Goal: Task Accomplishment & Management: Manage account settings

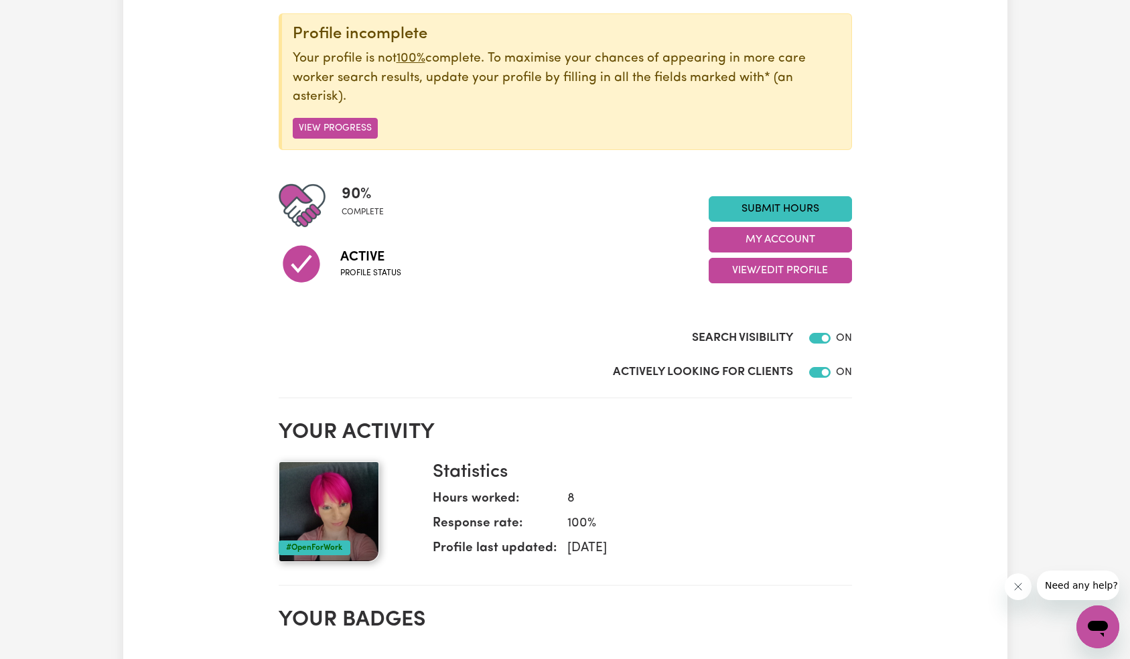
scroll to position [178, 0]
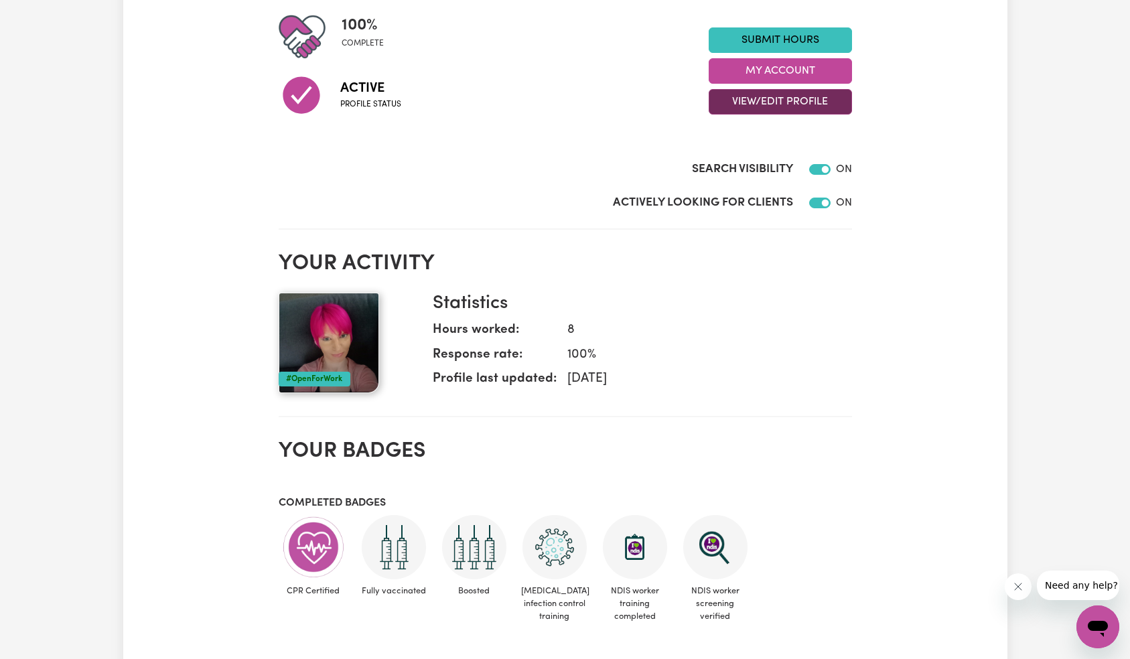
click at [796, 99] on button "View/Edit Profile" at bounding box center [780, 101] width 143 height 25
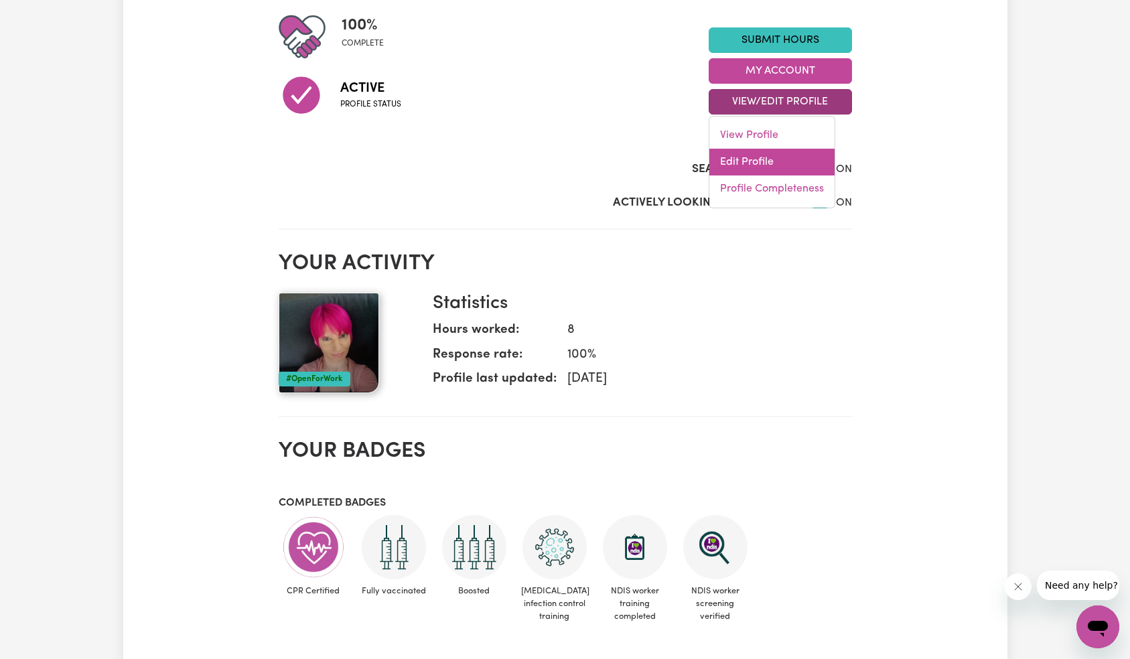
click at [784, 159] on link "Edit Profile" at bounding box center [771, 162] width 125 height 27
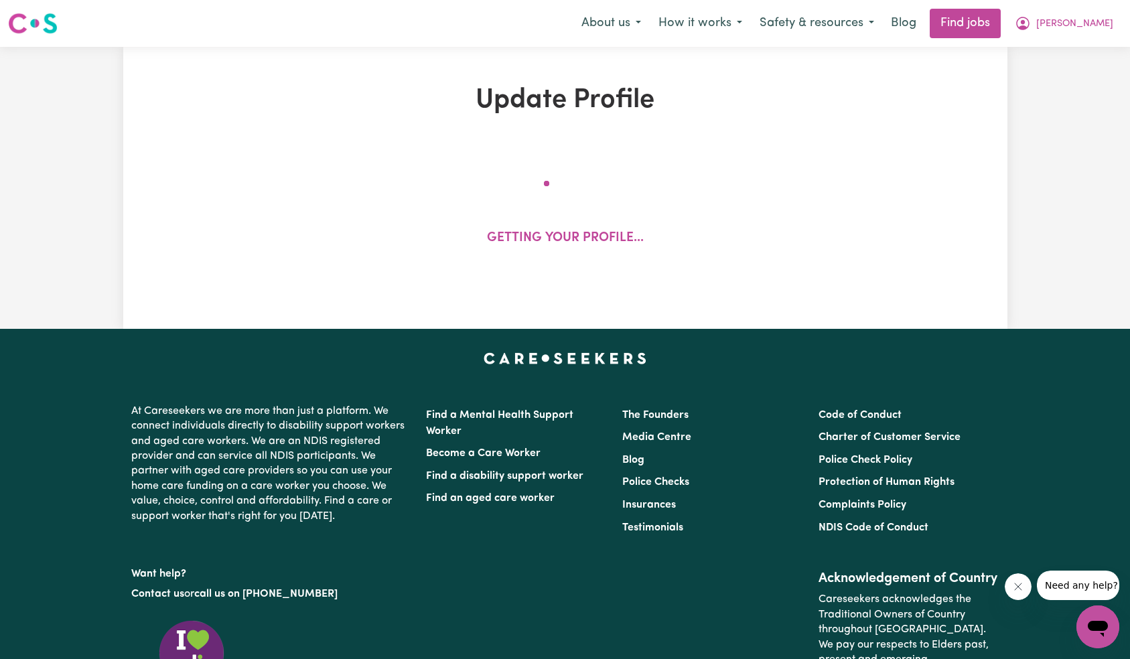
select select "[DEMOGRAPHIC_DATA]"
select select "[DEMOGRAPHIC_DATA] Citizen"
select select "Studying a healthcare related degree or qualification"
select select "80"
select select "100"
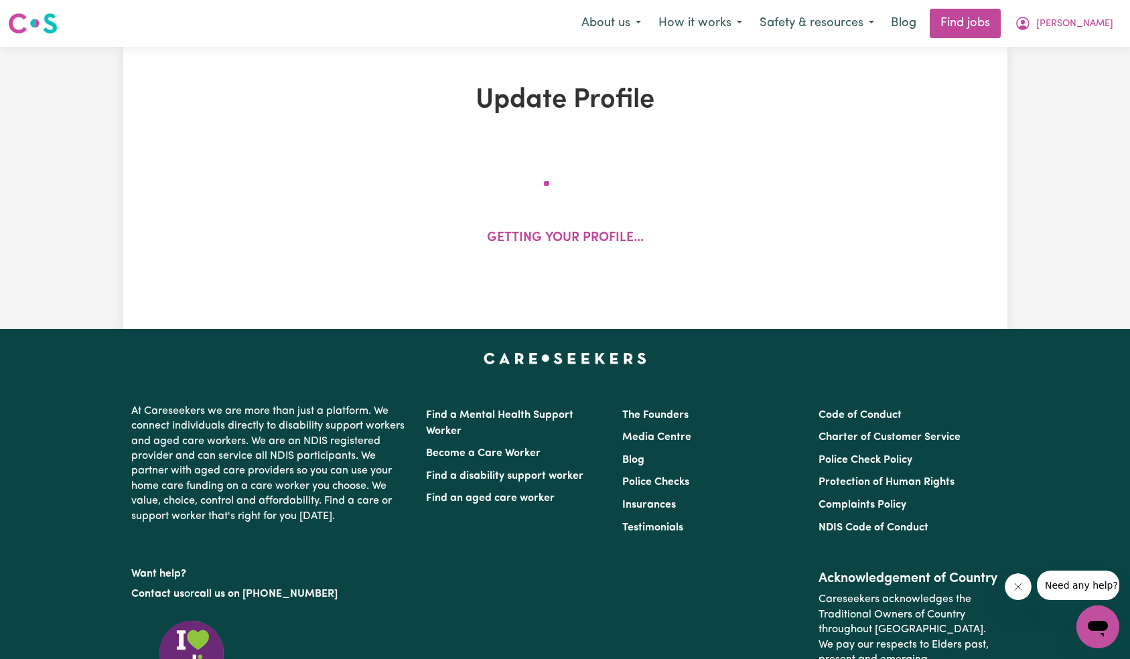
select select "120"
select select "160"
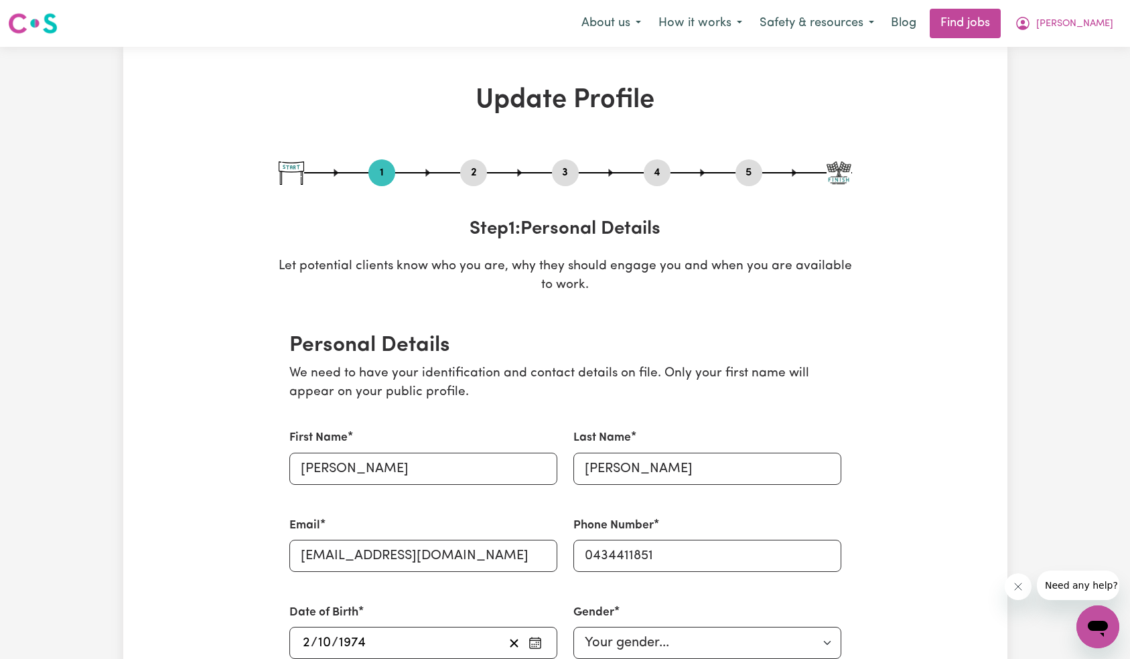
click at [759, 175] on button "5" at bounding box center [748, 172] width 27 height 17
select select "I am providing services privately on my own"
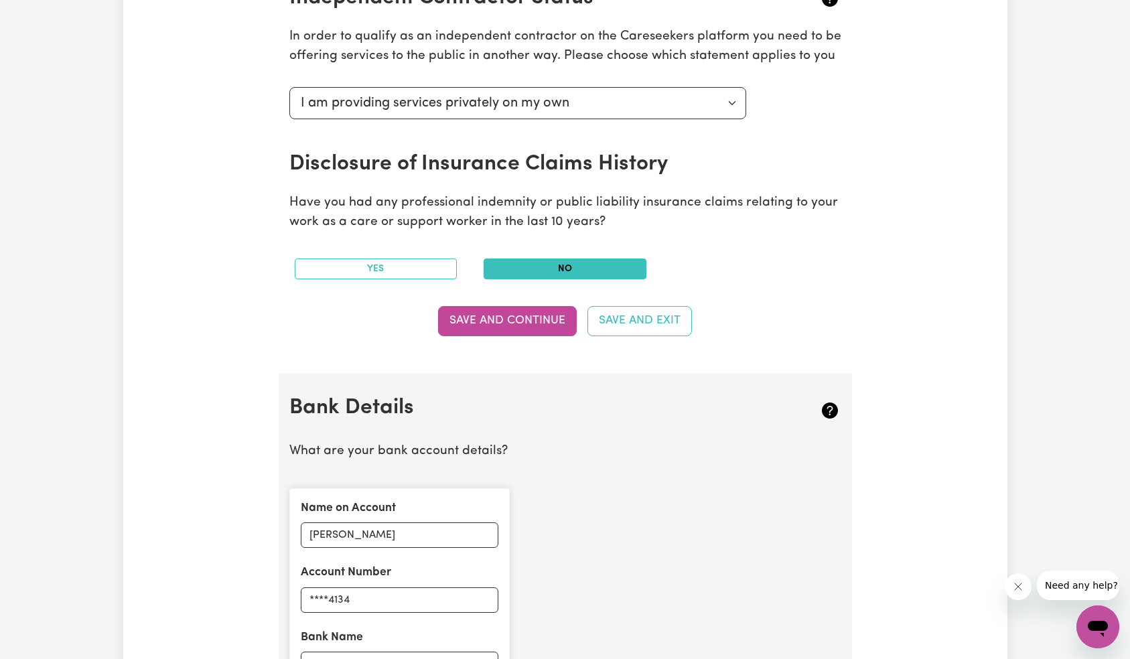
scroll to position [742, 0]
